Goal: Register for event/course

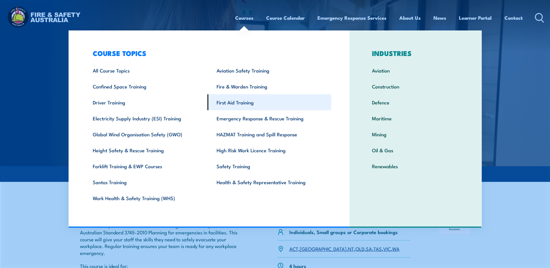
click at [251, 103] on link "First Aid Training" at bounding box center [269, 102] width 124 height 16
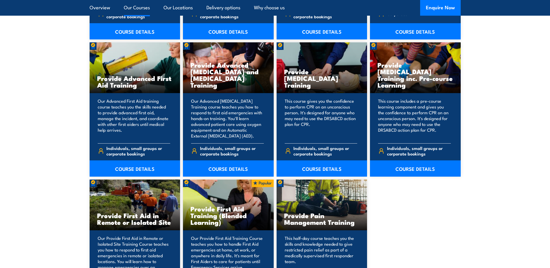
scroll to position [753, 0]
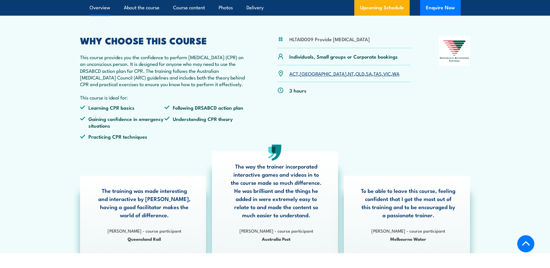
scroll to position [203, 0]
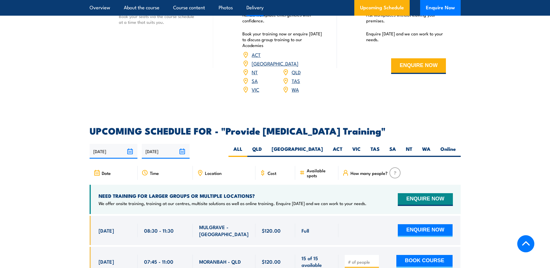
scroll to position [927, 0]
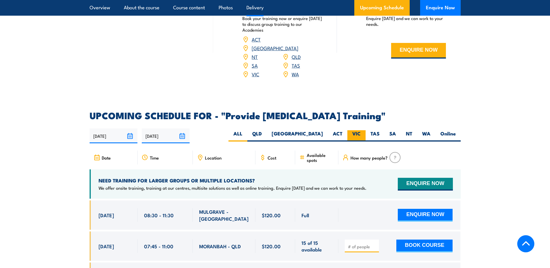
click at [357, 137] on label "VIC" at bounding box center [356, 135] width 18 height 11
click at [360, 134] on input "VIC" at bounding box center [362, 132] width 4 height 4
radio input "true"
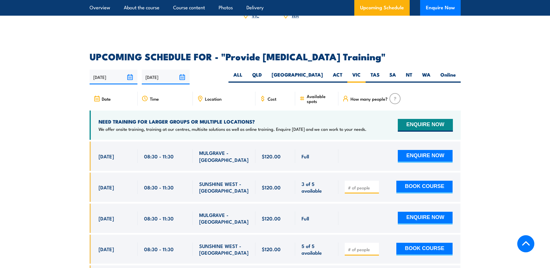
scroll to position [985, 0]
